Goal: Task Accomplishment & Management: Complete application form

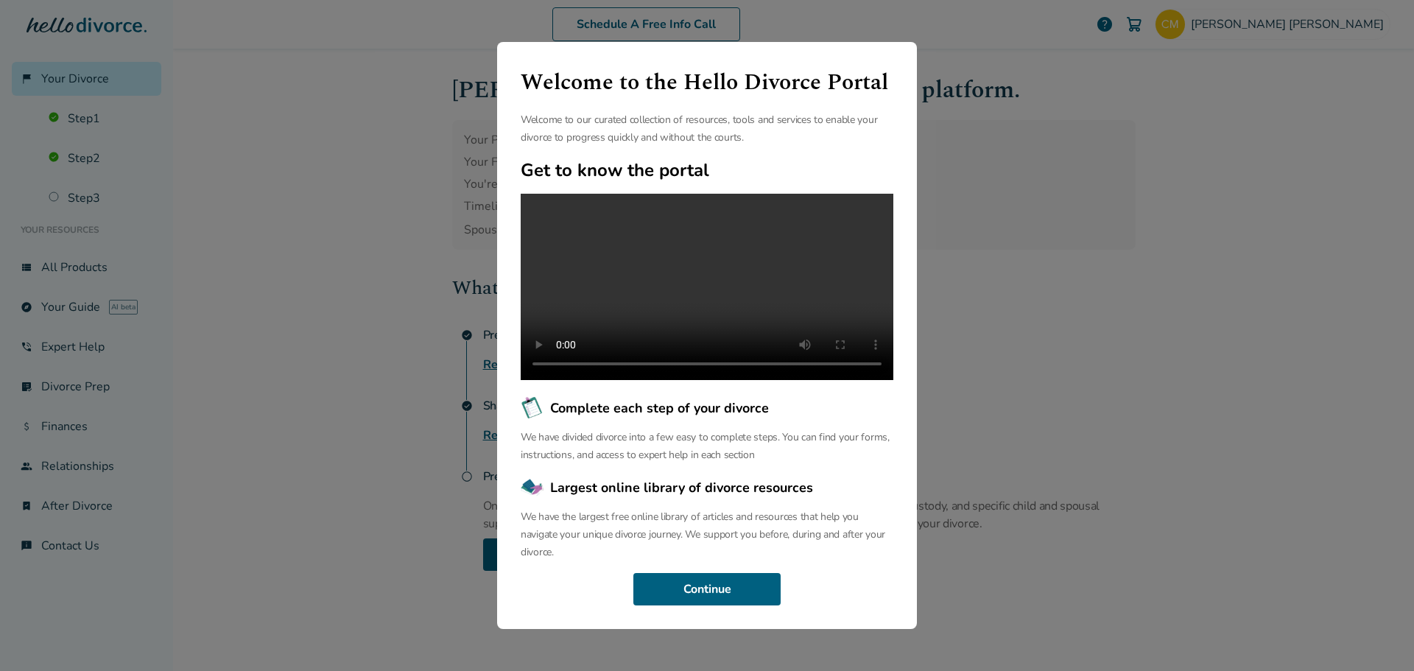
scroll to position [34, 0]
click at [716, 601] on button "Continue" at bounding box center [706, 589] width 147 height 32
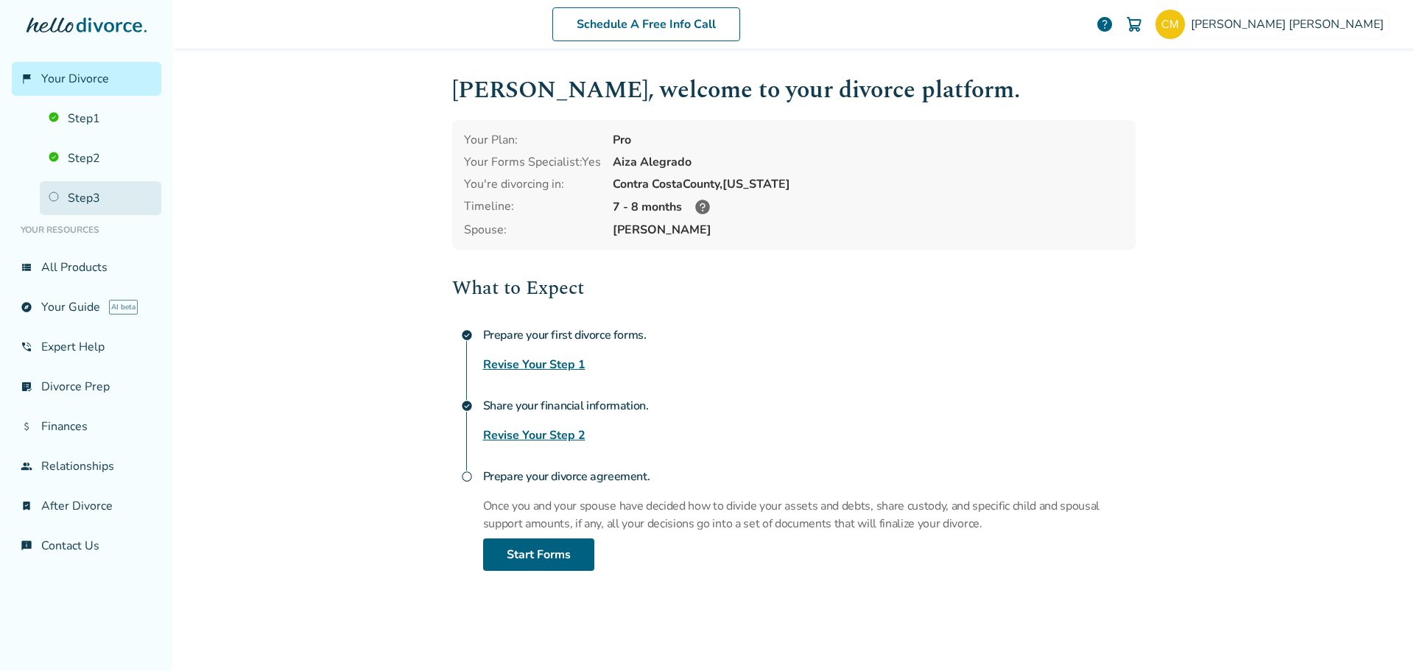
click at [61, 195] on link "Step 3" at bounding box center [100, 198] width 121 height 34
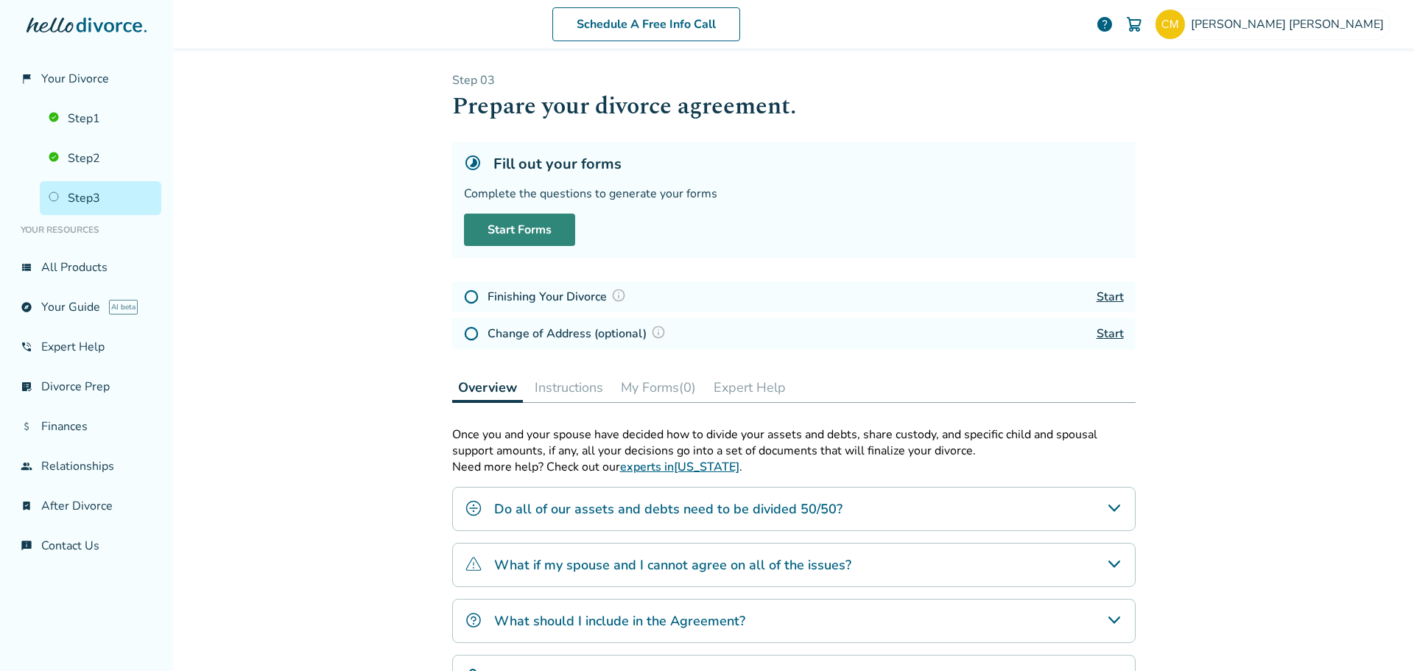
click at [497, 225] on link "Start Forms" at bounding box center [519, 229] width 111 height 32
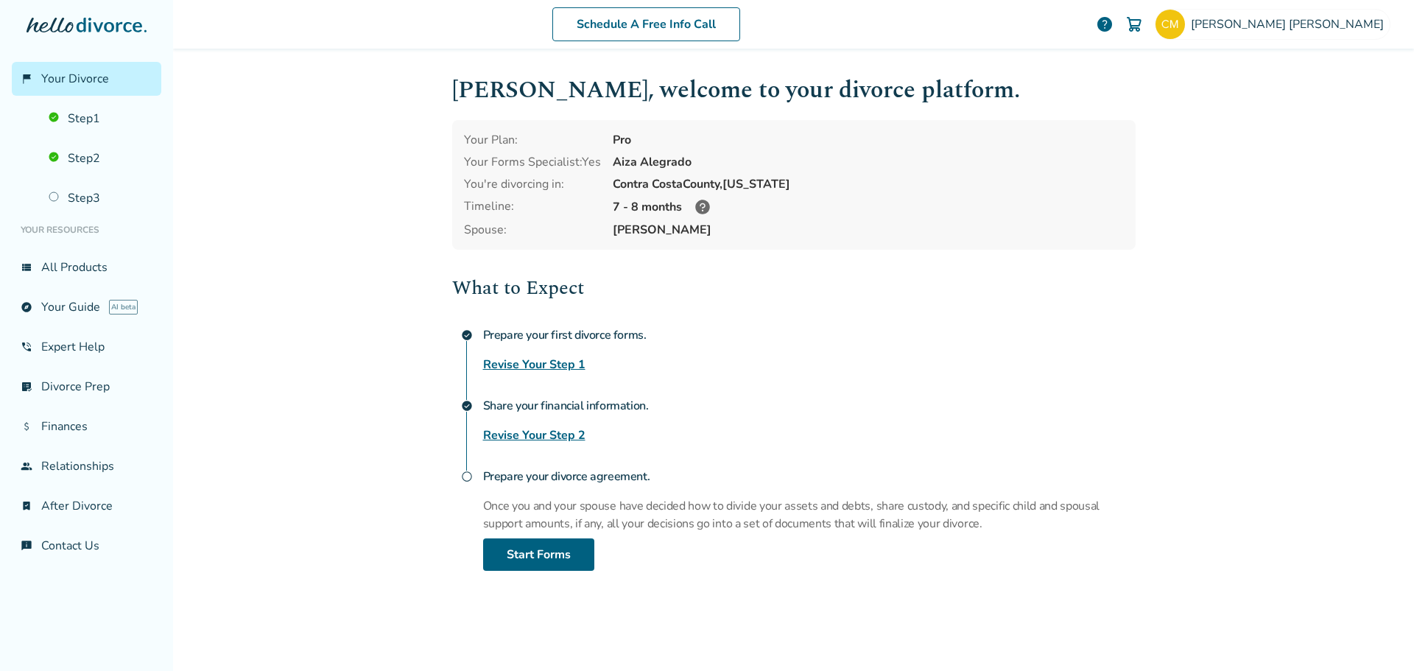
scroll to position [74, 0]
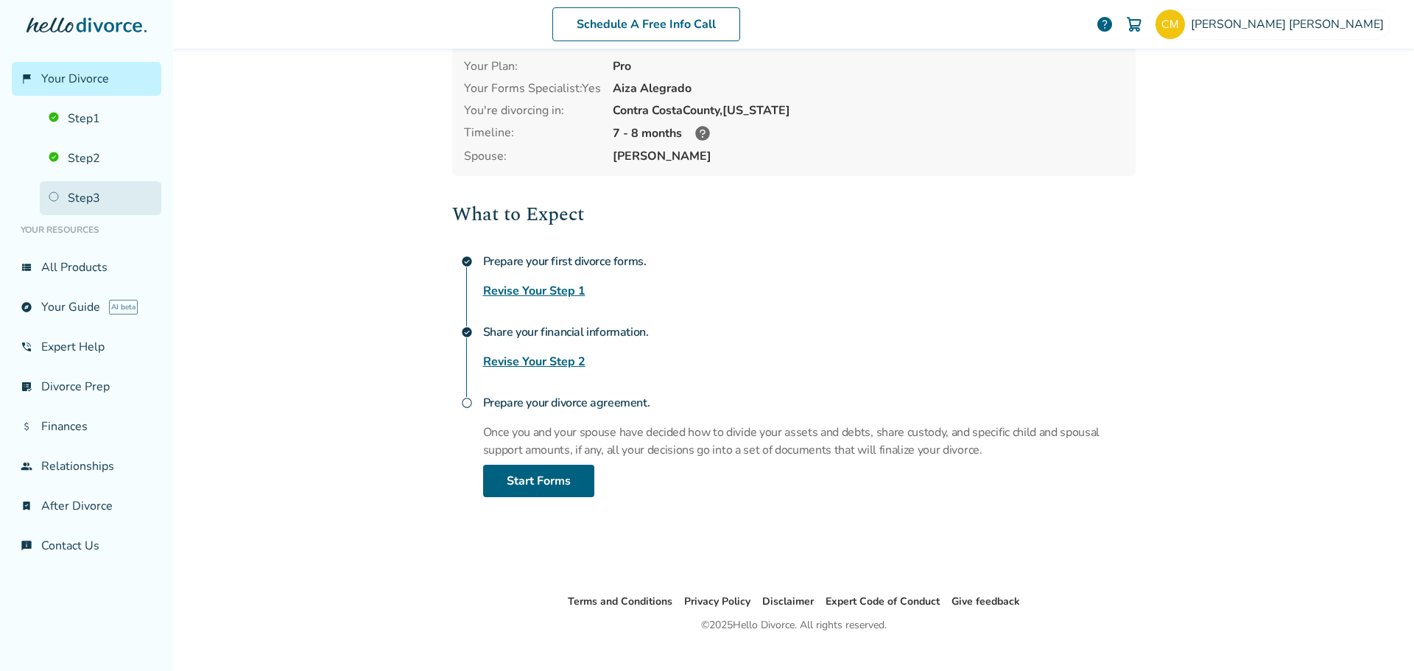
click at [89, 195] on link "Step 3" at bounding box center [100, 198] width 121 height 34
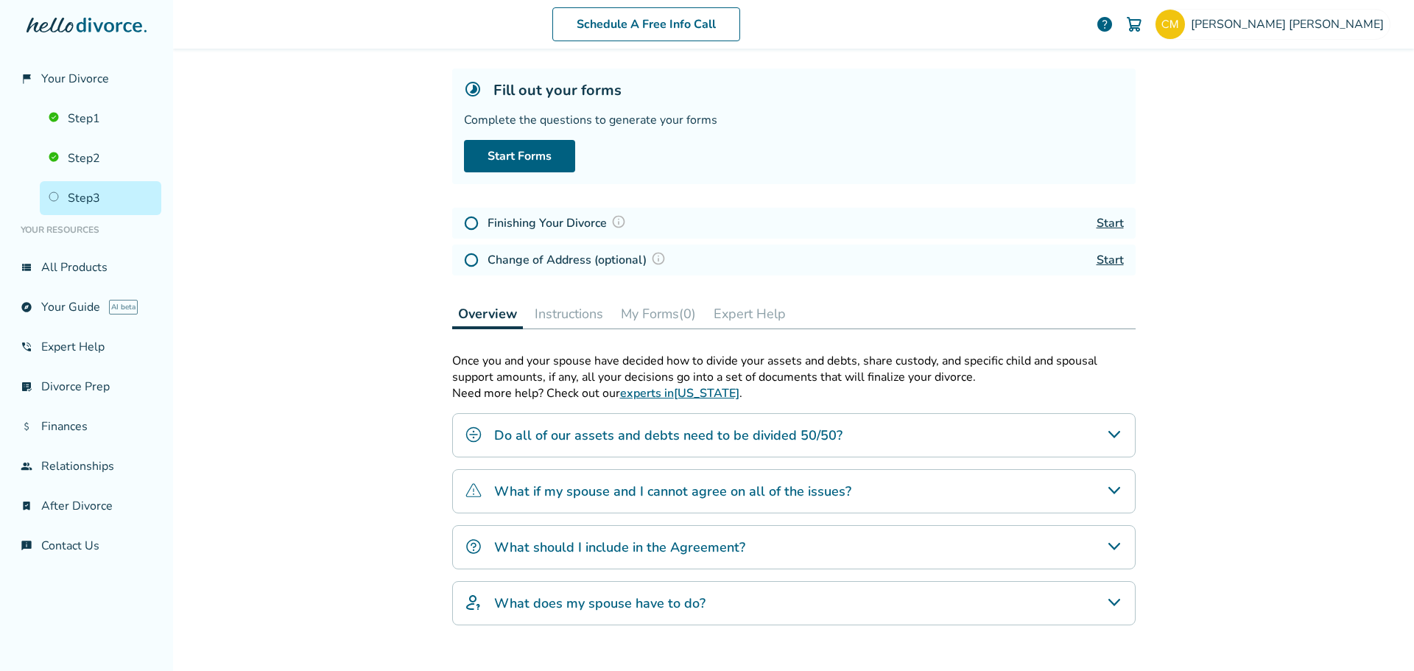
scroll to position [72, 0]
click at [1111, 223] on link "Start" at bounding box center [1109, 224] width 27 height 16
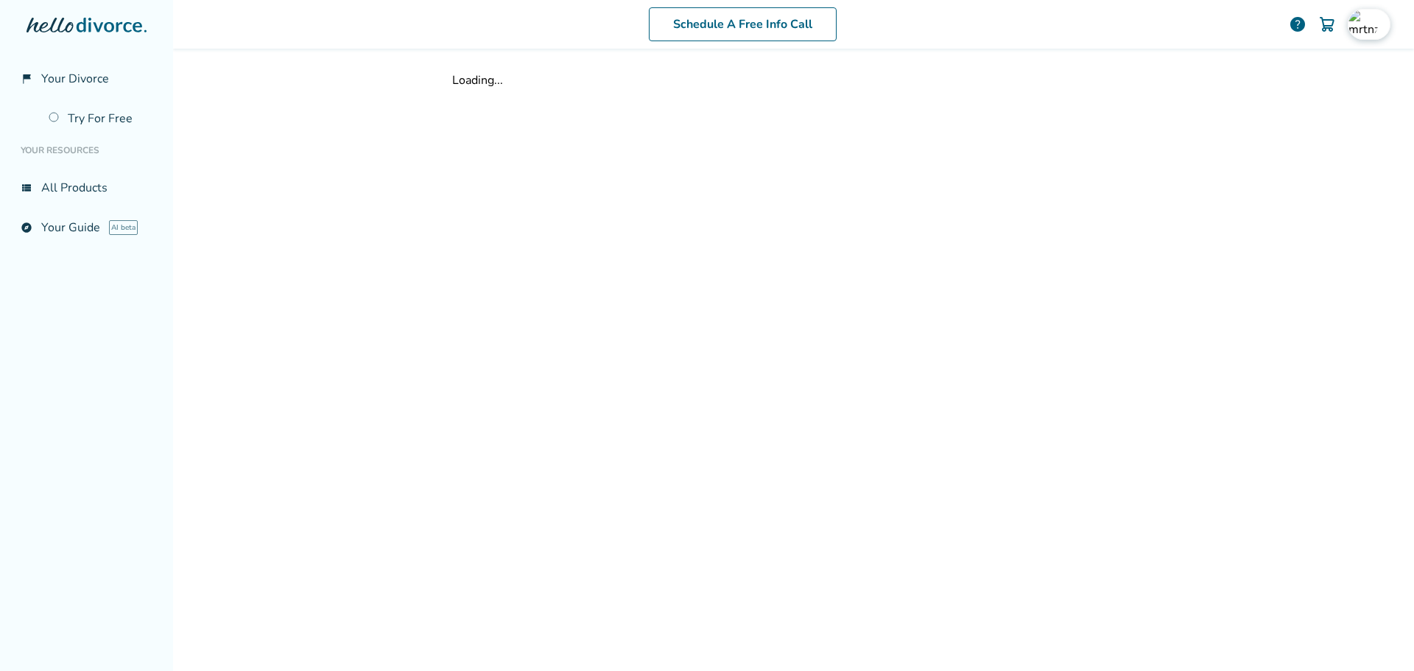
click at [1352, 23] on img at bounding box center [1362, 24] width 29 height 29
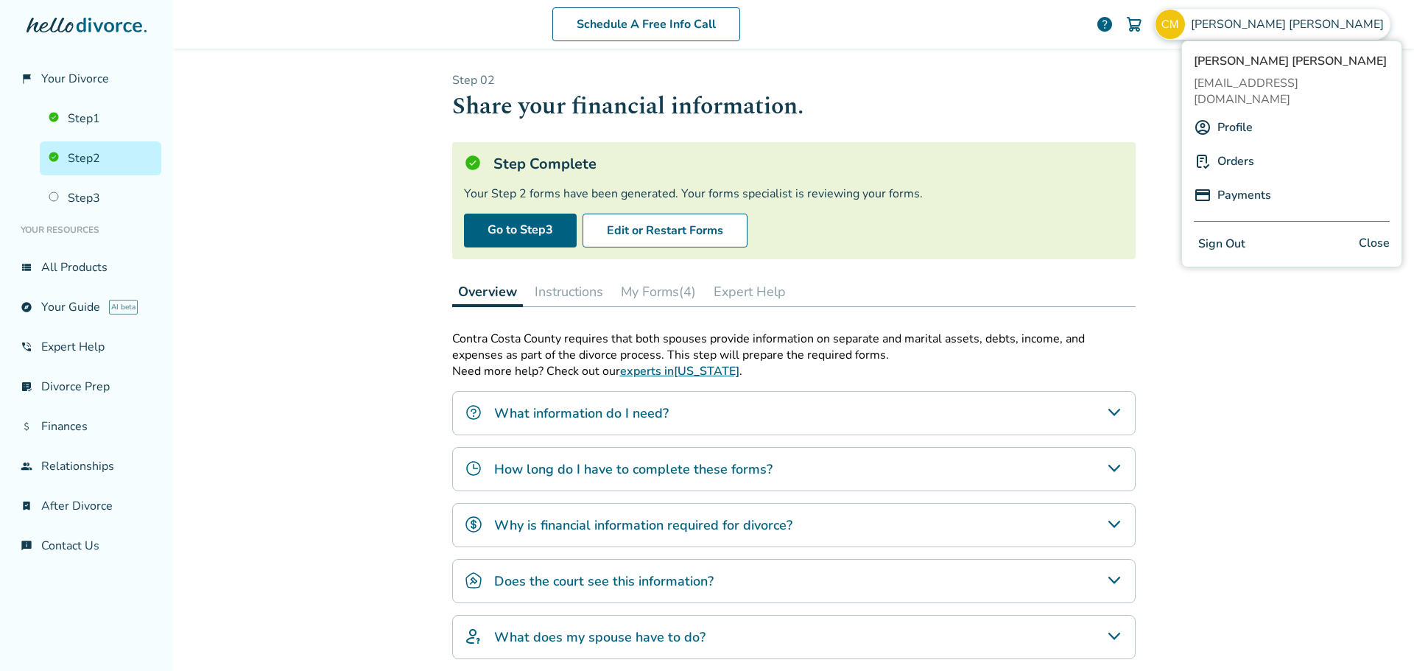
click at [1219, 233] on button "Sign Out" at bounding box center [1221, 243] width 56 height 21
